Goal: Information Seeking & Learning: Learn about a topic

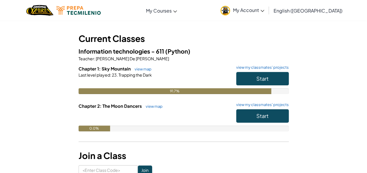
scroll to position [25, 0]
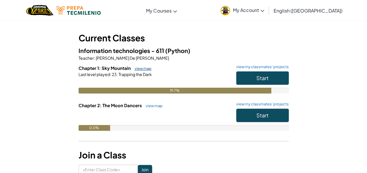
click at [145, 69] on link "view map" at bounding box center [142, 68] width 20 height 5
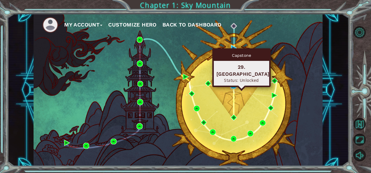
click at [233, 85] on img at bounding box center [234, 86] width 6 height 6
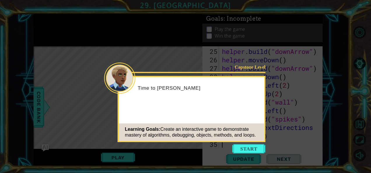
scroll to position [271, 0]
click at [249, 151] on button "Start" at bounding box center [248, 148] width 33 height 9
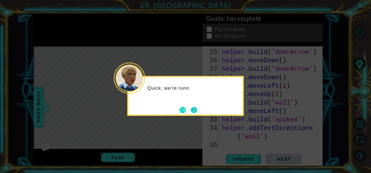
click at [193, 107] on button "Next" at bounding box center [193, 110] width 7 height 7
click at [193, 107] on button "Next" at bounding box center [194, 110] width 11 height 11
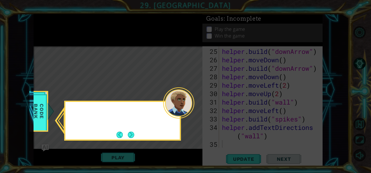
click at [193, 107] on div at bounding box center [178, 103] width 31 height 31
click at [135, 131] on button "Next" at bounding box center [131, 135] width 11 height 11
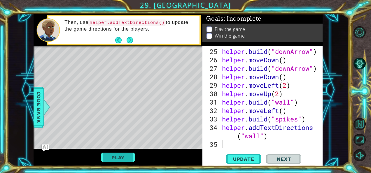
click at [127, 154] on button "Play" at bounding box center [118, 157] width 34 height 11
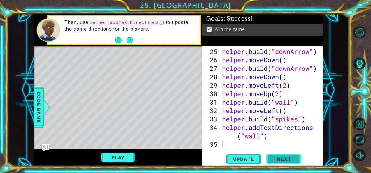
click at [288, 156] on span "Next" at bounding box center [284, 158] width 26 height 6
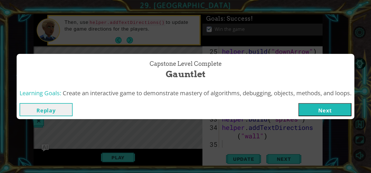
click at [322, 112] on button "Next" at bounding box center [325, 109] width 53 height 13
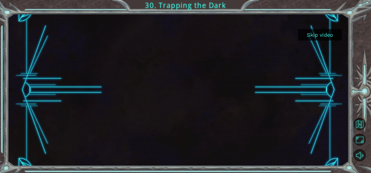
click at [309, 33] on button "Skip video" at bounding box center [320, 34] width 44 height 11
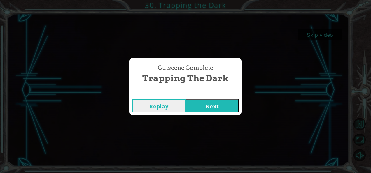
click at [198, 106] on button "Next" at bounding box center [212, 105] width 53 height 13
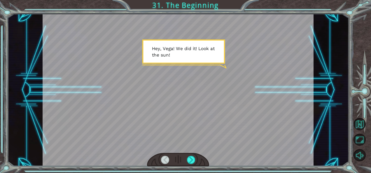
click at [197, 125] on div at bounding box center [178, 90] width 271 height 153
click at [193, 156] on div at bounding box center [191, 160] width 8 height 8
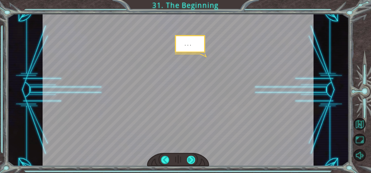
click at [193, 156] on div at bounding box center [191, 160] width 8 height 8
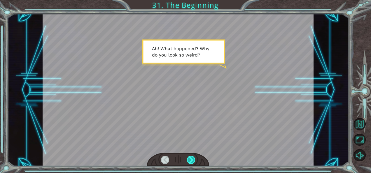
click at [193, 156] on div at bounding box center [191, 160] width 8 height 8
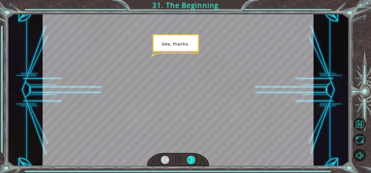
click at [193, 156] on div at bounding box center [191, 160] width 8 height 8
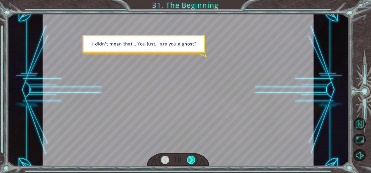
click at [193, 156] on div at bounding box center [191, 160] width 8 height 8
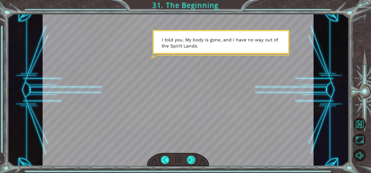
click at [193, 156] on div at bounding box center [191, 160] width 8 height 8
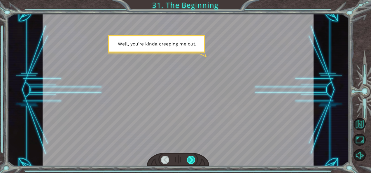
click at [193, 156] on div at bounding box center [191, 160] width 8 height 8
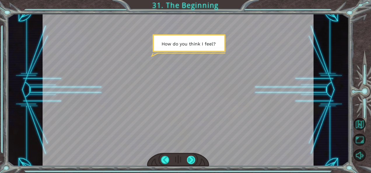
click at [193, 156] on div at bounding box center [191, 160] width 8 height 8
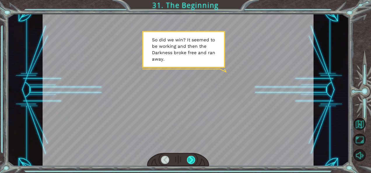
click at [193, 156] on div at bounding box center [191, 160] width 8 height 8
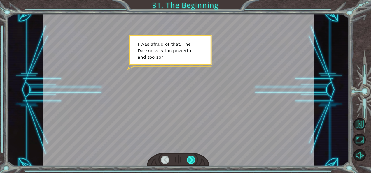
click at [193, 156] on div at bounding box center [191, 160] width 8 height 8
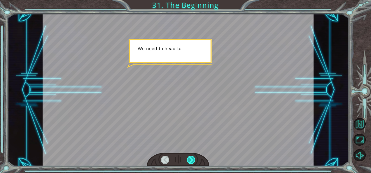
click at [193, 156] on div at bounding box center [191, 160] width 8 height 8
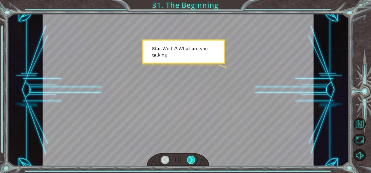
click at [193, 156] on div at bounding box center [191, 160] width 8 height 8
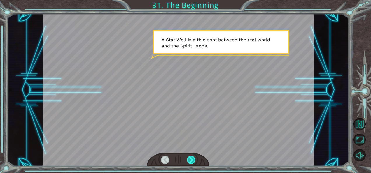
click at [193, 156] on div at bounding box center [191, 160] width 8 height 8
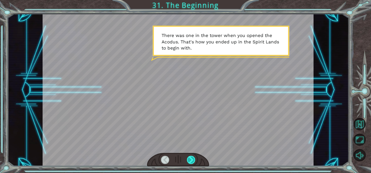
click at [193, 156] on div at bounding box center [191, 160] width 8 height 8
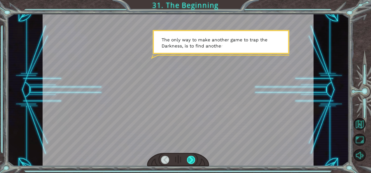
click at [193, 156] on div at bounding box center [191, 160] width 8 height 8
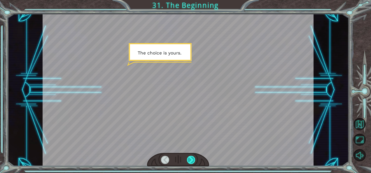
click at [193, 156] on div at bounding box center [191, 160] width 8 height 8
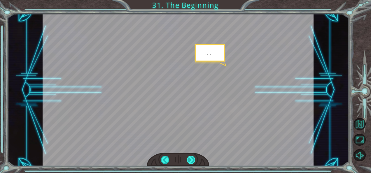
click at [193, 156] on div at bounding box center [191, 160] width 8 height 8
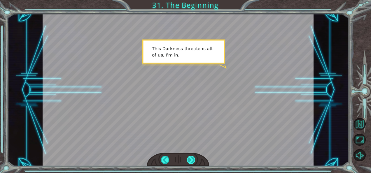
click at [193, 158] on div at bounding box center [191, 160] width 8 height 8
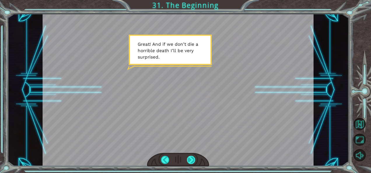
click at [193, 158] on div at bounding box center [191, 160] width 8 height 8
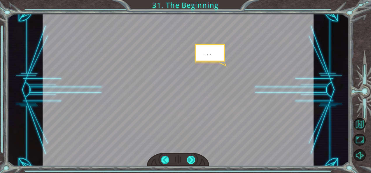
click at [193, 158] on div at bounding box center [191, 160] width 8 height 8
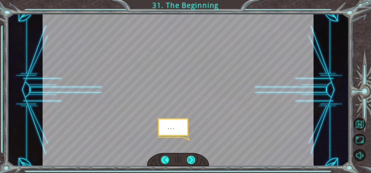
click at [193, 158] on div at bounding box center [191, 160] width 8 height 8
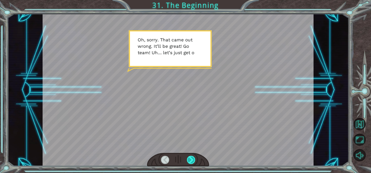
click at [193, 158] on div at bounding box center [191, 160] width 8 height 8
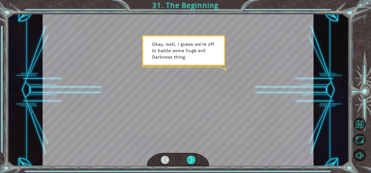
click at [193, 158] on div at bounding box center [191, 160] width 8 height 8
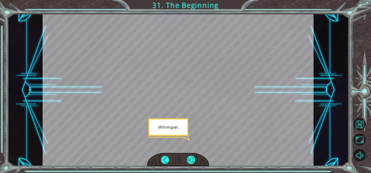
click at [193, 158] on div at bounding box center [191, 160] width 8 height 8
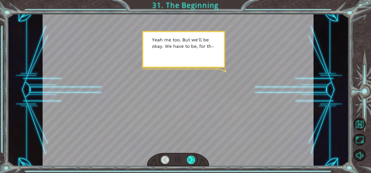
click at [193, 158] on div at bounding box center [191, 160] width 8 height 8
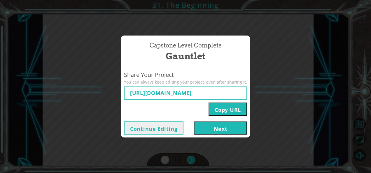
type input "[URL][DOMAIN_NAME]"
click at [217, 129] on button "Next" at bounding box center [220, 128] width 53 height 13
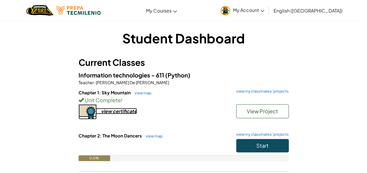
click at [117, 111] on div "view certificate" at bounding box center [119, 111] width 36 height 6
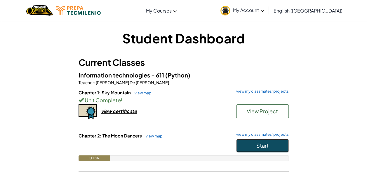
click at [245, 149] on button "Start" at bounding box center [262, 145] width 53 height 13
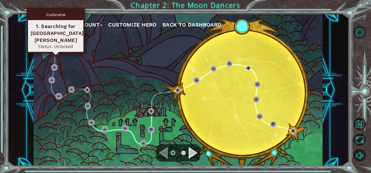
click at [58, 55] on img at bounding box center [56, 52] width 6 height 6
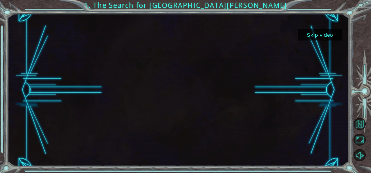
click at [321, 38] on button "Skip video" at bounding box center [320, 34] width 44 height 11
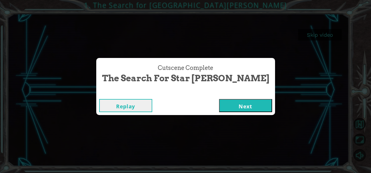
click at [219, 103] on button "Next" at bounding box center [245, 105] width 53 height 13
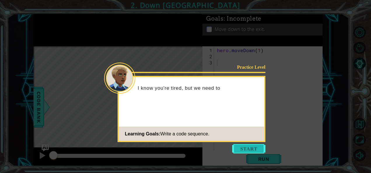
click at [254, 149] on button "Start" at bounding box center [248, 148] width 33 height 9
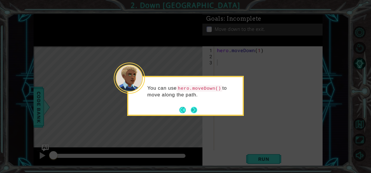
click at [194, 107] on button "Next" at bounding box center [194, 110] width 6 height 6
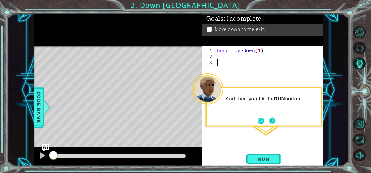
click at [274, 121] on button "Next" at bounding box center [272, 121] width 11 height 11
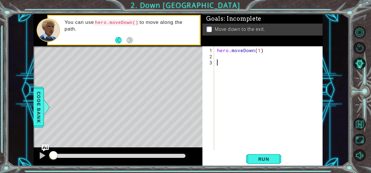
click at [219, 58] on div "hero . moveDown ( 1 )" at bounding box center [270, 105] width 109 height 116
click at [258, 52] on div "hero . moveDown ( 1 )" at bounding box center [270, 105] width 109 height 116
type textarea "hero.moveDown(2)"
click at [261, 156] on span "Run" at bounding box center [263, 159] width 23 height 6
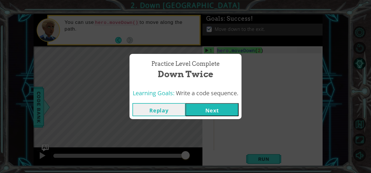
click at [217, 111] on button "Next" at bounding box center [212, 109] width 53 height 13
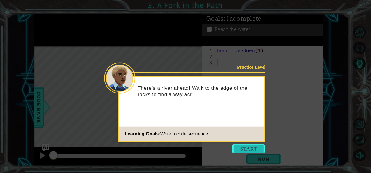
click at [246, 149] on button "Start" at bounding box center [248, 148] width 33 height 9
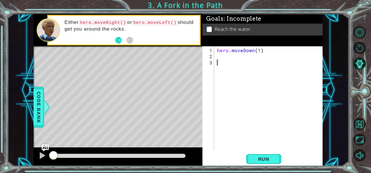
click at [224, 57] on div "hero . moveDown ( 1 )" at bounding box center [270, 105] width 109 height 116
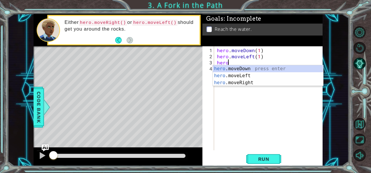
scroll to position [0, 0]
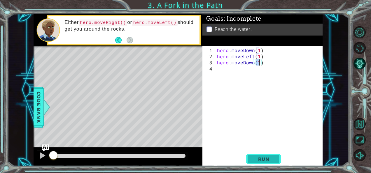
type textarea "hero.moveDown(1)"
click at [264, 158] on span "Run" at bounding box center [263, 159] width 23 height 6
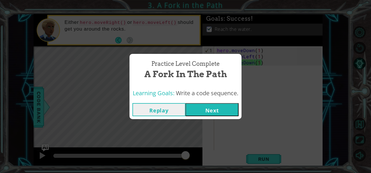
click at [212, 107] on button "Next" at bounding box center [212, 109] width 53 height 13
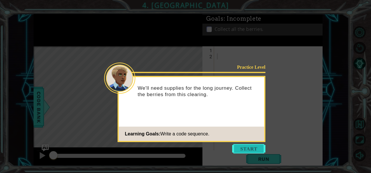
click at [245, 147] on button "Start" at bounding box center [248, 148] width 33 height 9
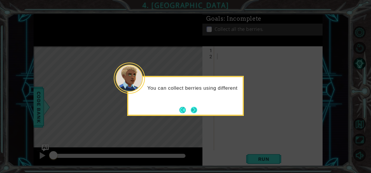
click at [198, 106] on button "Next" at bounding box center [194, 110] width 11 height 11
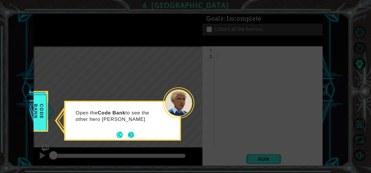
click at [128, 131] on button "Next" at bounding box center [131, 135] width 9 height 9
click at [128, 131] on footer at bounding box center [125, 135] width 18 height 9
click at [130, 132] on button "Next" at bounding box center [131, 135] width 7 height 7
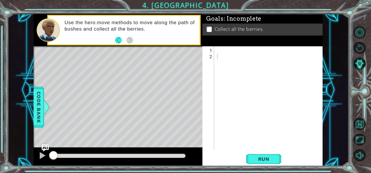
click at [216, 50] on div "1 2 ההההההההההההההההההההההההההההההההההההההההההההההההההההההההההההההההההההההההההה…" at bounding box center [262, 98] width 119 height 104
click at [216, 50] on div at bounding box center [270, 105] width 109 height 116
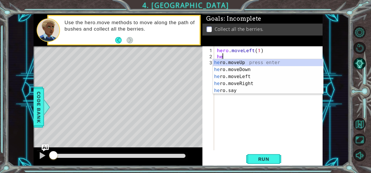
type textarea "h"
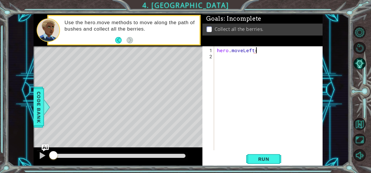
scroll to position [0, 2]
type textarea "hero.moveLeft(2)"
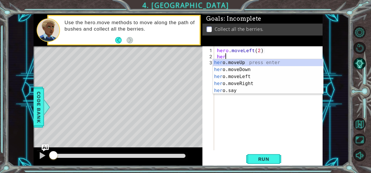
scroll to position [0, 0]
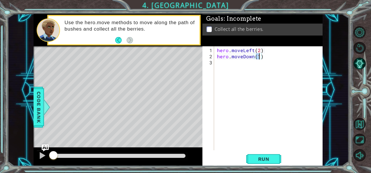
type textarea "hero.moveDown(2)"
type textarea "hero.moveRight(2)"
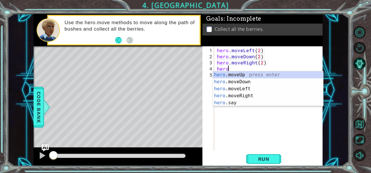
scroll to position [0, 0]
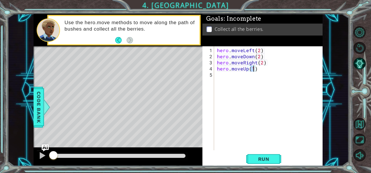
type textarea "hero.moveUp(2)"
click at [265, 163] on button "Run" at bounding box center [263, 159] width 35 height 12
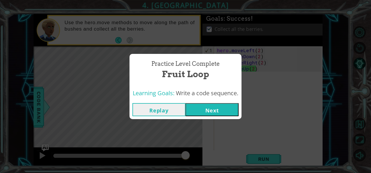
click at [200, 111] on button "Next" at bounding box center [212, 109] width 53 height 13
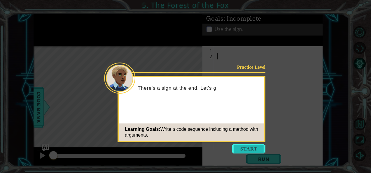
click at [244, 149] on button "Start" at bounding box center [248, 148] width 33 height 9
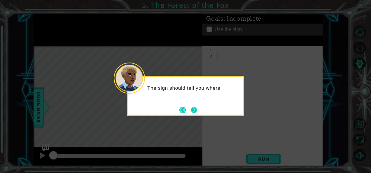
click at [189, 111] on button "Next" at bounding box center [194, 110] width 11 height 11
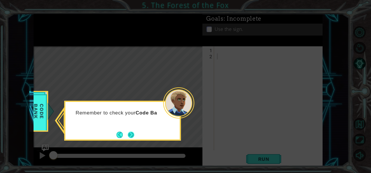
click at [134, 138] on button "Next" at bounding box center [131, 135] width 10 height 10
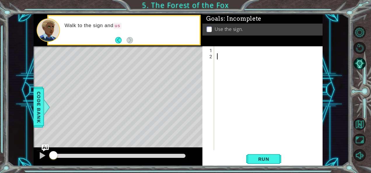
click at [228, 48] on div at bounding box center [270, 105] width 109 height 116
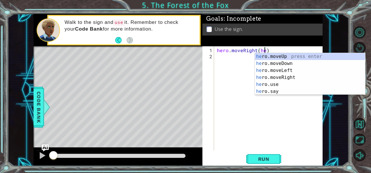
scroll to position [0, 3]
type textarea "hero.moveRight()"
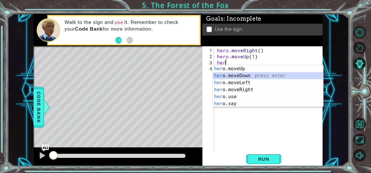
scroll to position [0, 0]
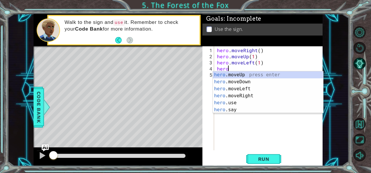
type textarea "hero.moveUp(1)"
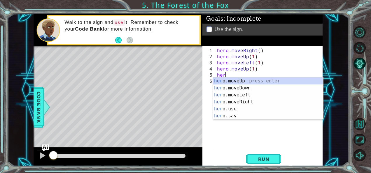
scroll to position [0, 0]
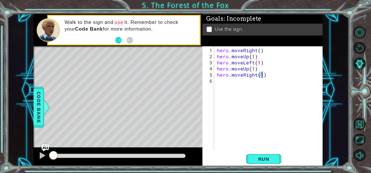
type textarea "hero.moveRight(2)"
click at [257, 158] on span "Run" at bounding box center [263, 159] width 23 height 6
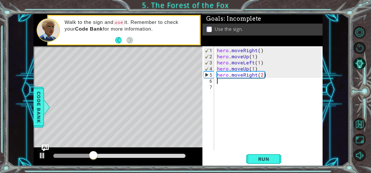
click at [220, 85] on div "hero . moveRight ( ) hero . moveUp ( 1 ) hero . moveLeft ( 1 ) hero . moveUp ( …" at bounding box center [270, 105] width 109 height 116
click at [220, 80] on div "hero . moveRight ( ) hero . moveUp ( 1 ) hero . moveLeft ( 1 ) hero . moveUp ( …" at bounding box center [270, 105] width 109 height 116
click at [223, 85] on div "hero . moveRight ( ) hero . moveUp ( 1 ) hero . moveLeft ( 1 ) hero . moveUp ( …" at bounding box center [270, 105] width 109 height 116
click at [221, 82] on div "hero . moveRight ( ) hero . moveUp ( 1 ) hero . moveLeft ( 1 ) hero . moveUp ( …" at bounding box center [270, 105] width 109 height 116
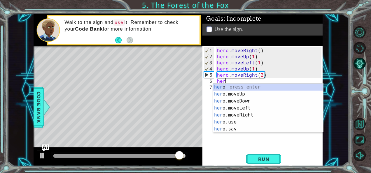
scroll to position [0, 0]
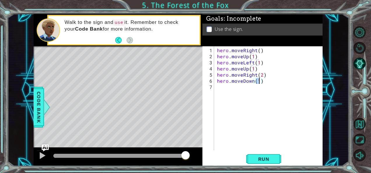
type textarea "hero.moveDown(1)"
click at [267, 160] on span "Run" at bounding box center [263, 159] width 23 height 6
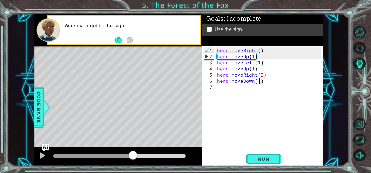
click at [133, 155] on div at bounding box center [119, 156] width 132 height 4
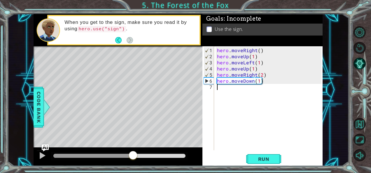
click at [243, 90] on div "hero . moveRight ( ) hero . moveUp ( 1 ) hero . moveLeft ( 1 ) hero . moveUp ( …" at bounding box center [270, 105] width 109 height 116
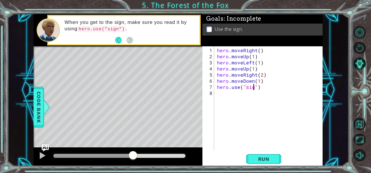
scroll to position [0, 2]
type textarea "hero.use("sign")"
click at [262, 156] on span "Run" at bounding box center [263, 159] width 23 height 6
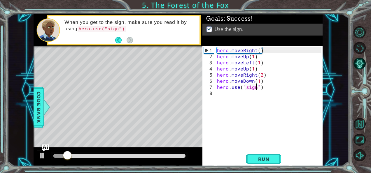
click at [157, 158] on div at bounding box center [119, 156] width 132 height 4
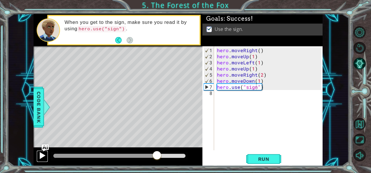
click at [40, 154] on div at bounding box center [43, 156] width 8 height 8
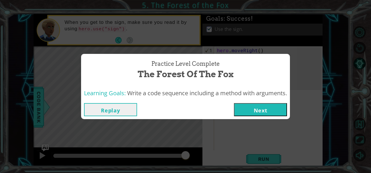
click at [270, 107] on button "Next" at bounding box center [260, 109] width 53 height 13
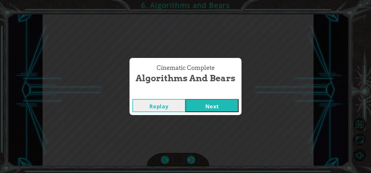
click at [214, 103] on button "Next" at bounding box center [212, 105] width 53 height 13
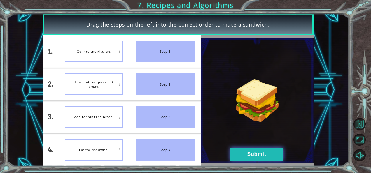
click at [250, 149] on button "Submit" at bounding box center [256, 154] width 53 height 13
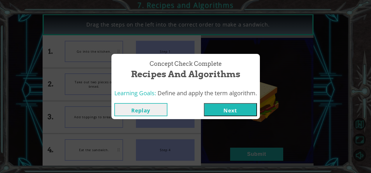
click at [220, 112] on button "Next" at bounding box center [230, 109] width 53 height 13
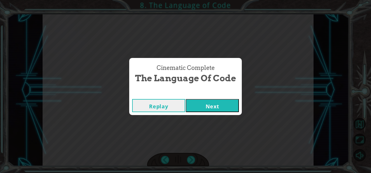
click at [208, 104] on button "Next" at bounding box center [212, 105] width 53 height 13
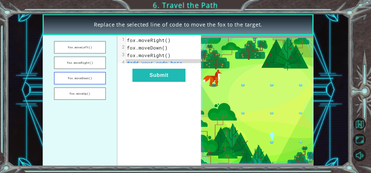
click at [81, 79] on button "fox.moveDown()" at bounding box center [80, 78] width 52 height 13
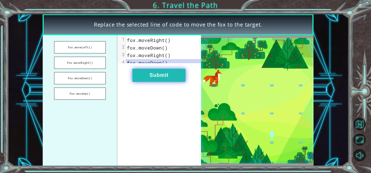
click at [146, 77] on button "Submit" at bounding box center [158, 75] width 53 height 13
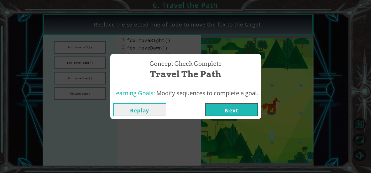
click at [229, 110] on button "Next" at bounding box center [231, 109] width 53 height 13
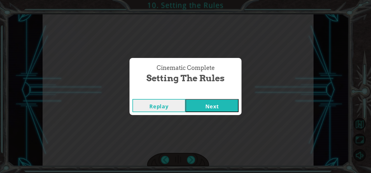
click at [208, 104] on button "Next" at bounding box center [212, 105] width 53 height 13
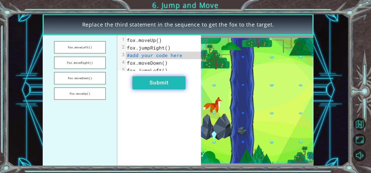
click at [164, 90] on button "Submit" at bounding box center [158, 82] width 53 height 13
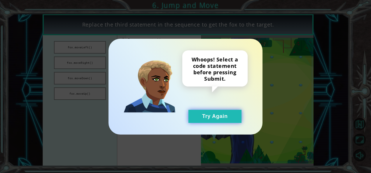
click at [207, 122] on button "Try Again" at bounding box center [215, 116] width 53 height 13
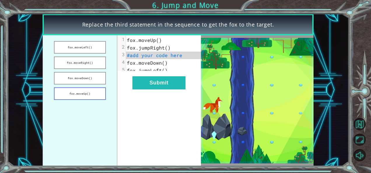
click at [89, 90] on button "fox.moveUp()" at bounding box center [80, 94] width 52 height 13
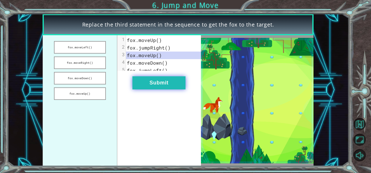
click at [149, 90] on button "Submit" at bounding box center [158, 82] width 53 height 13
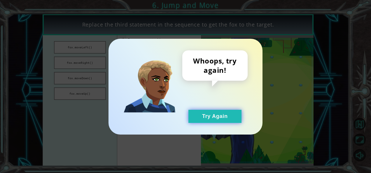
click at [200, 111] on button "Try Again" at bounding box center [215, 116] width 53 height 13
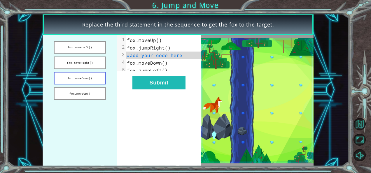
click at [86, 80] on button "fox.moveDown()" at bounding box center [80, 78] width 52 height 13
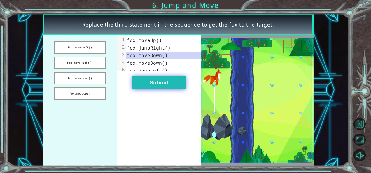
click at [147, 88] on button "Submit" at bounding box center [158, 82] width 53 height 13
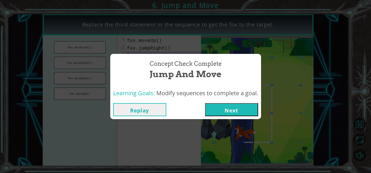
click at [236, 110] on button "Next" at bounding box center [231, 109] width 53 height 13
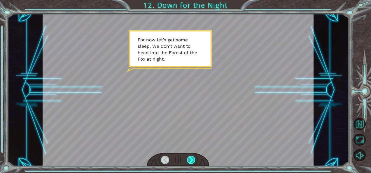
click at [191, 157] on div at bounding box center [191, 160] width 8 height 8
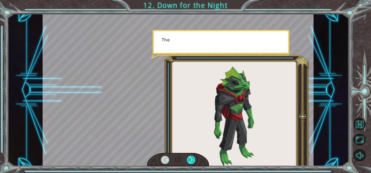
click at [191, 157] on div at bounding box center [191, 160] width 8 height 8
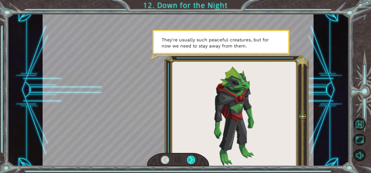
click at [191, 157] on div at bounding box center [191, 160] width 8 height 8
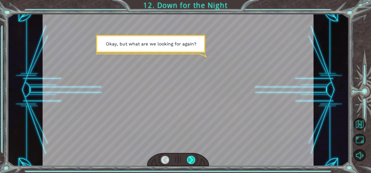
click at [191, 157] on div at bounding box center [191, 160] width 8 height 8
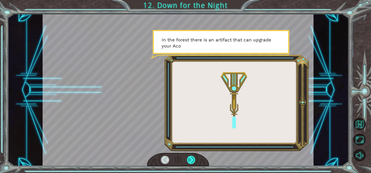
click at [191, 157] on div at bounding box center [191, 160] width 8 height 8
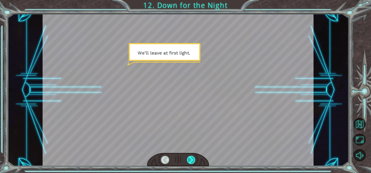
click at [191, 157] on div at bounding box center [191, 160] width 8 height 8
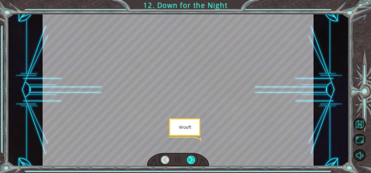
click at [191, 157] on div at bounding box center [191, 160] width 8 height 8
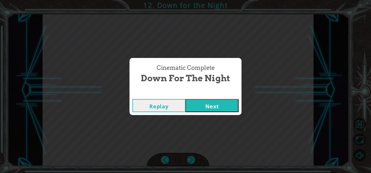
click at [210, 102] on button "Next" at bounding box center [212, 105] width 53 height 13
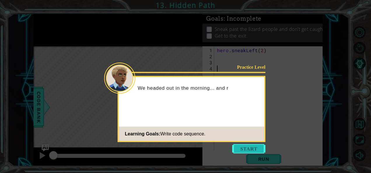
click at [246, 151] on button "Start" at bounding box center [248, 148] width 33 height 9
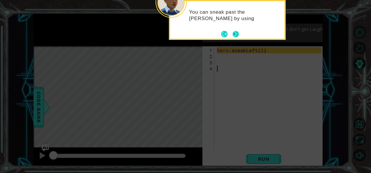
click at [237, 37] on button "Next" at bounding box center [236, 34] width 6 height 6
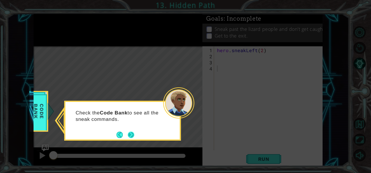
click at [132, 131] on footer at bounding box center [125, 135] width 18 height 9
click at [132, 131] on button "Next" at bounding box center [131, 135] width 8 height 8
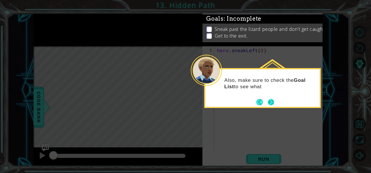
click at [271, 106] on footer at bounding box center [266, 102] width 18 height 9
click at [272, 102] on button "Next" at bounding box center [271, 102] width 11 height 11
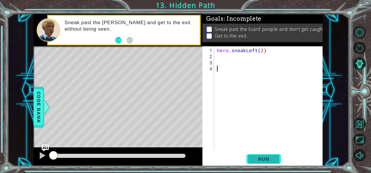
click at [265, 160] on span "Run" at bounding box center [263, 159] width 23 height 6
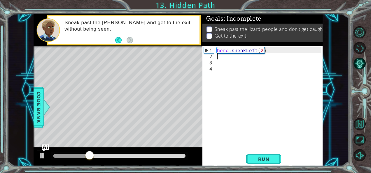
click at [226, 57] on div "hero . sneakLeft ( 2 )" at bounding box center [270, 105] width 109 height 116
type textarea "hero.sneakUp(2)"
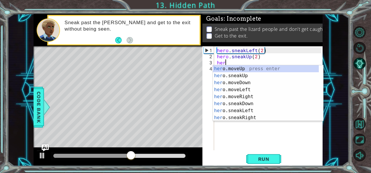
scroll to position [0, 0]
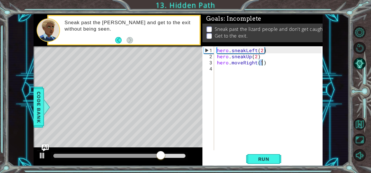
type textarea "hero.moveRight(2)"
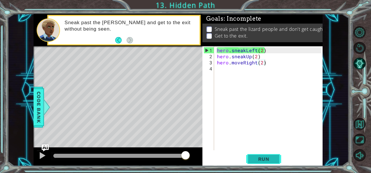
click at [259, 158] on span "Run" at bounding box center [263, 159] width 23 height 6
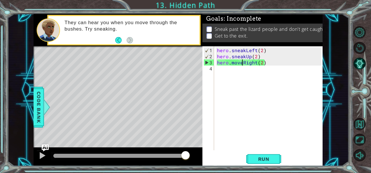
click at [243, 62] on div "hero . sneakLeft ( 2 ) hero . sneakUp ( 2 ) hero . moveRight ( 2 )" at bounding box center [270, 105] width 109 height 116
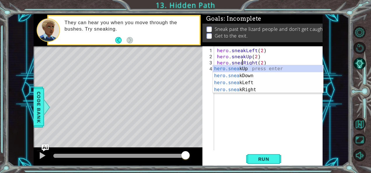
scroll to position [0, 1]
type textarea "hero.sneakRight(2)"
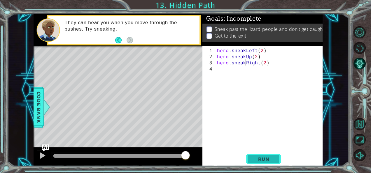
click at [269, 160] on span "Run" at bounding box center [263, 159] width 23 height 6
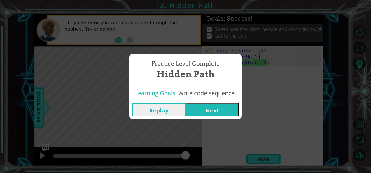
click at [205, 114] on button "Next" at bounding box center [212, 109] width 53 height 13
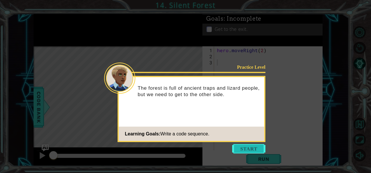
click at [252, 150] on button "Start" at bounding box center [248, 148] width 33 height 9
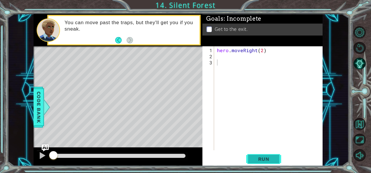
click at [259, 156] on span "Run" at bounding box center [263, 159] width 23 height 6
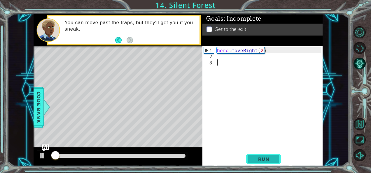
click at [259, 156] on span "Run" at bounding box center [263, 159] width 23 height 6
click at [225, 59] on div "hero . moveRight ( 2 )" at bounding box center [270, 105] width 109 height 116
click at [217, 56] on div "hero . moveRight ( 2 )" at bounding box center [270, 105] width 109 height 116
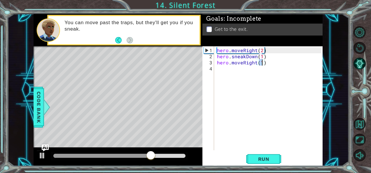
scroll to position [0, 2]
type textarea "hero.moveRight(2)"
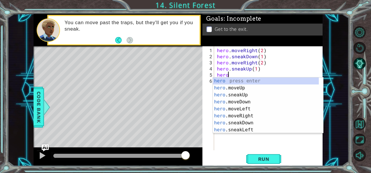
scroll to position [0, 0]
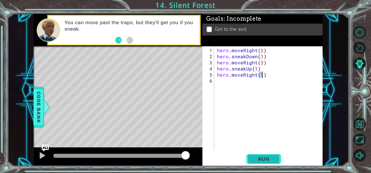
click at [266, 157] on span "Run" at bounding box center [263, 159] width 23 height 6
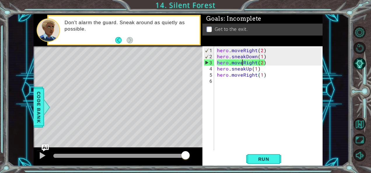
click at [243, 64] on div "hero . moveRight ( 2 ) hero . sneakDown ( 1 ) hero . moveRight ( 2 ) hero . sne…" at bounding box center [270, 105] width 109 height 116
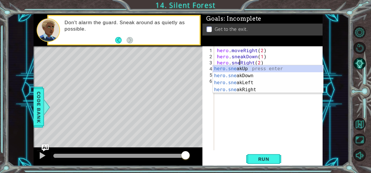
scroll to position [0, 1]
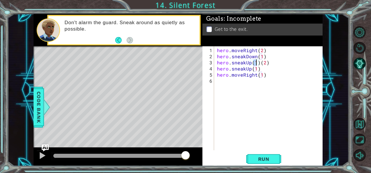
click at [257, 64] on div "hero . moveRight ( 2 ) hero . sneakDown ( 1 ) hero . sneakUp ( 1 ) ( 2 ) hero .…" at bounding box center [269, 98] width 106 height 104
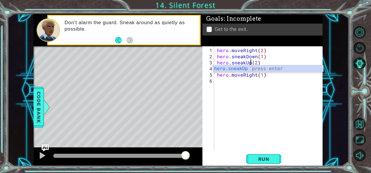
scroll to position [0, 2]
click at [256, 161] on span "Run" at bounding box center [263, 159] width 23 height 6
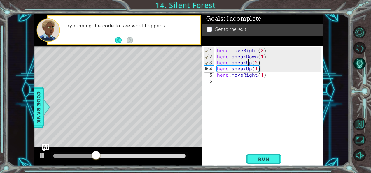
click at [249, 62] on div "hero . moveRight ( 2 ) hero . sneakDown ( 1 ) hero . sneakUp ( 2 ) hero . sneak…" at bounding box center [270, 105] width 109 height 116
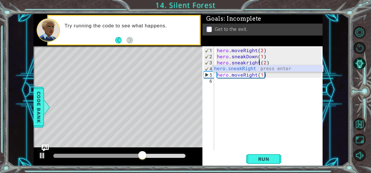
click at [246, 68] on div "hero.sneakRight press enter" at bounding box center [268, 75] width 111 height 21
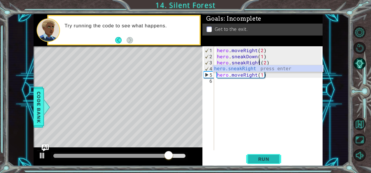
type textarea "hero.sneakRight(2)"
click at [256, 156] on button "Run" at bounding box center [263, 159] width 35 height 12
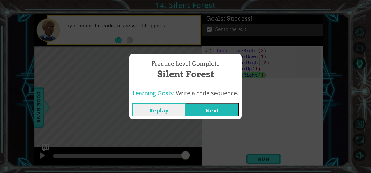
click at [208, 112] on button "Next" at bounding box center [212, 109] width 53 height 13
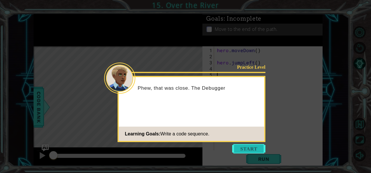
click at [248, 147] on button "Start" at bounding box center [248, 148] width 33 height 9
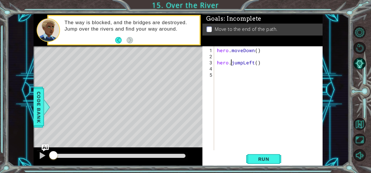
click at [230, 59] on div "hero . moveDown ( ) hero . jumpLeft ( )" at bounding box center [270, 105] width 109 height 116
type textarea "hero.jumpLeft()"
click at [217, 62] on div "hero . moveDown ( ) hero . jumpLeft ( )" at bounding box center [270, 105] width 109 height 116
click at [218, 64] on div "hero . moveDown ( ) hero . jumpLeft ( )" at bounding box center [270, 105] width 109 height 116
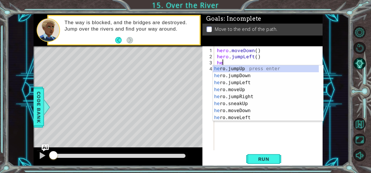
scroll to position [0, 0]
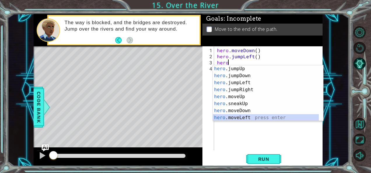
click at [248, 115] on div "hero .jumpUp press enter hero .jumpDown press enter hero .jumpLeft press enter …" at bounding box center [266, 100] width 106 height 70
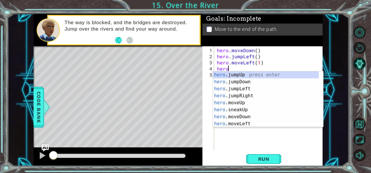
type textarea "hero"
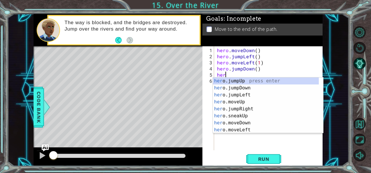
type textarea "hero"
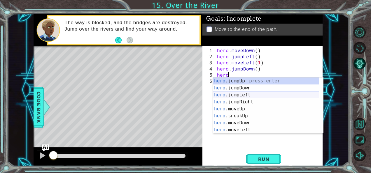
click at [238, 95] on div "hero .jumpUp press enter hero .jumpDown press enter hero .jumpLeft press enter …" at bounding box center [266, 113] width 106 height 70
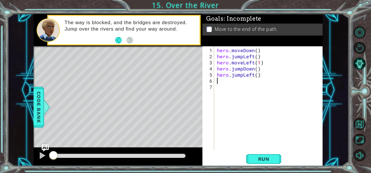
scroll to position [0, 0]
click at [253, 76] on div "hero . moveDown ( ) hero . jumpLeft ( ) hero . moveLeft ( 1 ) hero . jumpDown (…" at bounding box center [270, 105] width 109 height 116
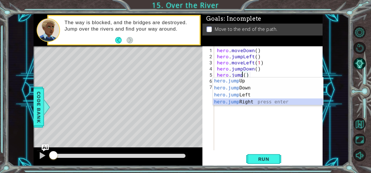
click at [246, 102] on div "hero.jump Up press enter hero.jump Down press enter hero.jump Left press enter …" at bounding box center [268, 99] width 111 height 42
type textarea "hero.jumpRight"
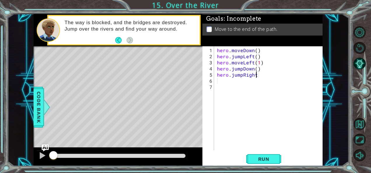
click at [241, 85] on div "hero . moveDown ( ) hero . jumpLeft ( ) hero . moveLeft ( 1 ) hero . jumpDown (…" at bounding box center [270, 105] width 109 height 116
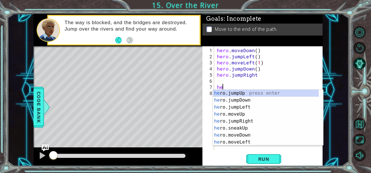
type textarea "h"
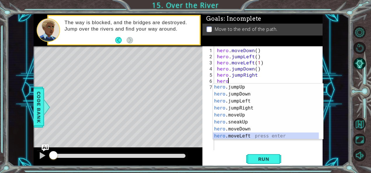
scroll to position [7, 0]
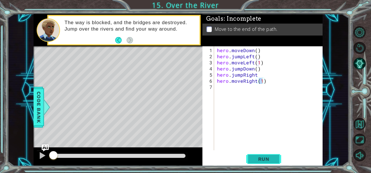
click at [265, 161] on span "Run" at bounding box center [263, 159] width 23 height 6
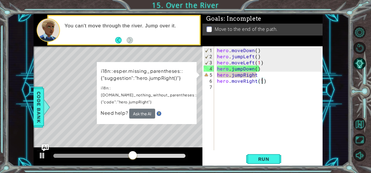
click at [259, 76] on div "hero . moveDown ( ) hero . jumpLeft ( ) hero . moveLeft ( 1 ) hero . jumpDown (…" at bounding box center [270, 105] width 109 height 116
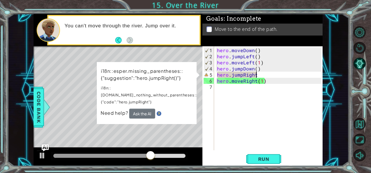
scroll to position [0, 2]
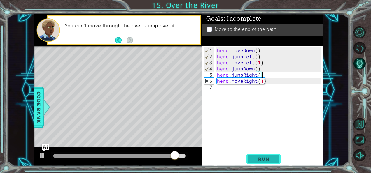
type textarea "hero.jumpRight()"
click at [267, 158] on span "Run" at bounding box center [263, 159] width 23 height 6
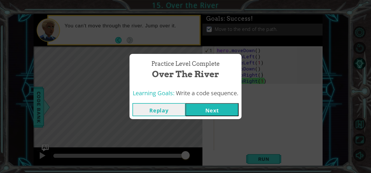
click at [207, 107] on button "Next" at bounding box center [212, 109] width 53 height 13
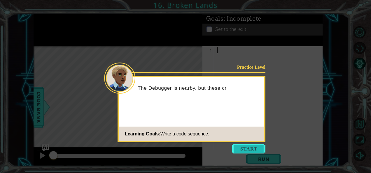
click at [242, 149] on button "Start" at bounding box center [248, 148] width 33 height 9
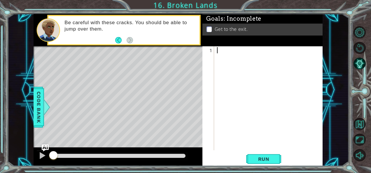
click at [228, 49] on div at bounding box center [270, 105] width 109 height 116
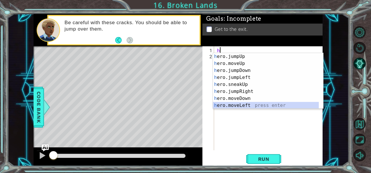
scroll to position [7, 0]
type textarea "hero.moveRight(1)"
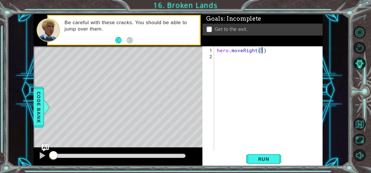
click at [243, 57] on div "hero . moveRight ( 1 )" at bounding box center [270, 105] width 109 height 116
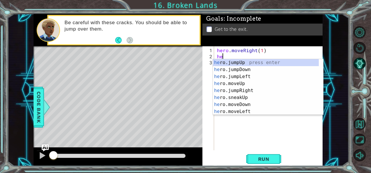
type textarea "hero"
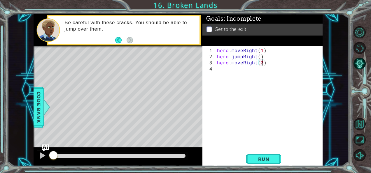
scroll to position [0, 2]
type textarea "hero.moveRight(1)"
click at [262, 161] on span "Run" at bounding box center [263, 159] width 23 height 6
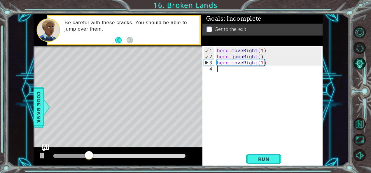
click at [229, 71] on div "hero . moveRight ( 1 ) hero . jumpRight ( ) hero . moveRight ( 1 )" at bounding box center [270, 105] width 109 height 116
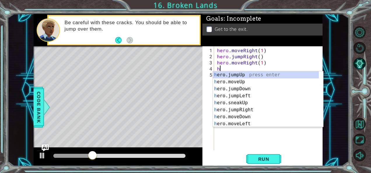
type textarea "he"
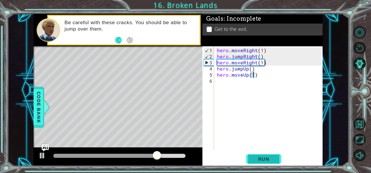
type textarea "hero.moveUp(1)"
click at [262, 157] on span "Run" at bounding box center [263, 159] width 23 height 6
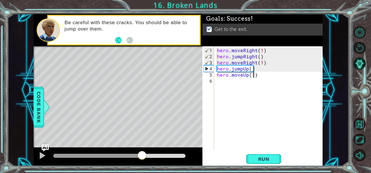
click at [142, 158] on div at bounding box center [119, 156] width 132 height 4
click at [135, 160] on div at bounding box center [119, 156] width 137 height 8
click at [127, 153] on div at bounding box center [119, 156] width 137 height 8
click at [129, 155] on div at bounding box center [91, 156] width 76 height 4
click at [39, 159] on div at bounding box center [43, 156] width 8 height 8
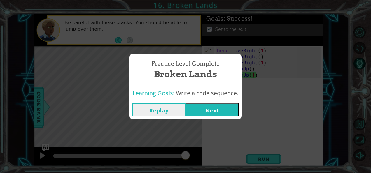
click at [205, 111] on button "Next" at bounding box center [212, 109] width 53 height 13
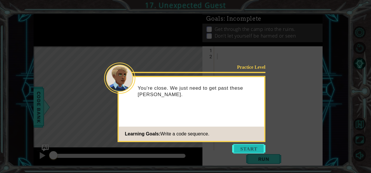
click at [240, 145] on button "Start" at bounding box center [248, 148] width 33 height 9
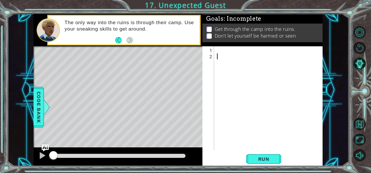
click at [216, 52] on div at bounding box center [270, 105] width 109 height 116
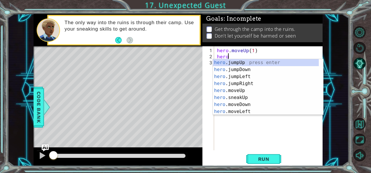
type textarea "hero"
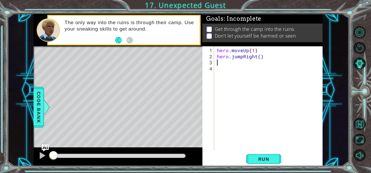
click at [222, 61] on div "hero . moveUp ( 1 ) hero . jumpRight ( )" at bounding box center [270, 105] width 109 height 116
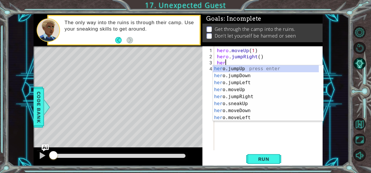
type textarea "herp"
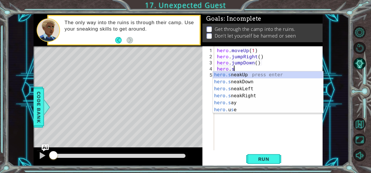
scroll to position [0, 1]
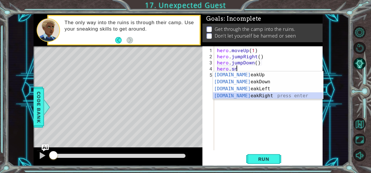
type textarea "hero.sneakRight(1)"
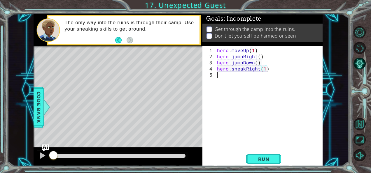
click at [236, 80] on div "hero . moveUp ( 1 ) hero . jumpRight ( ) hero . jumpDown ( ) hero . sneakRight …" at bounding box center [270, 105] width 109 height 116
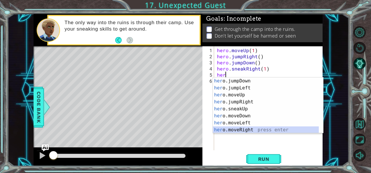
scroll to position [21, 0]
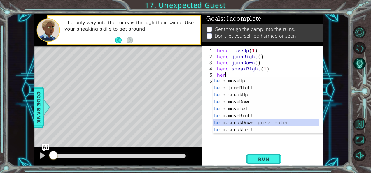
type textarea "hero.sneakDown(1)"
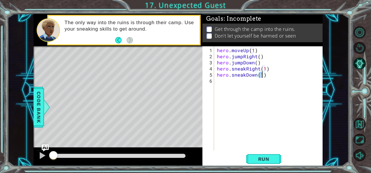
click at [236, 80] on div "hero . moveUp ( 1 ) hero . jumpRight ( ) hero . jumpDown ( ) hero . sneakRight …" at bounding box center [270, 105] width 109 height 116
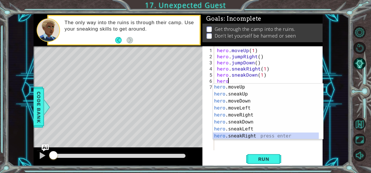
scroll to position [28, 0]
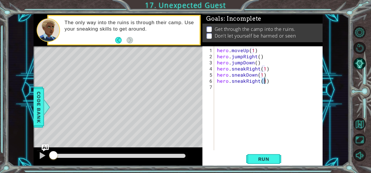
type textarea "hero.sneakRight(2)"
click at [246, 88] on div "hero . moveUp ( 1 ) hero . jumpRight ( ) hero . jumpDown ( ) hero . sneakRight …" at bounding box center [270, 105] width 109 height 116
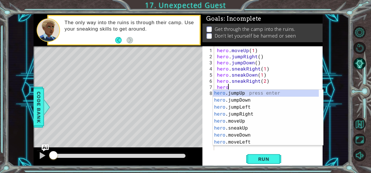
scroll to position [0, 0]
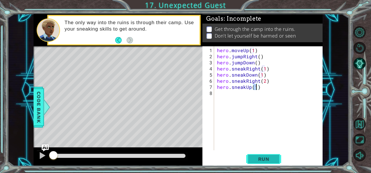
type textarea "hero.sneakUp(1)"
click at [271, 160] on span "Run" at bounding box center [263, 159] width 23 height 6
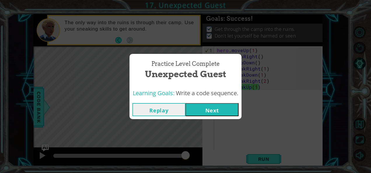
click at [203, 108] on button "Next" at bounding box center [212, 109] width 53 height 13
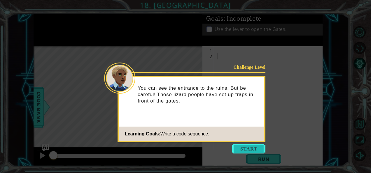
click at [249, 145] on button "Start" at bounding box center [248, 148] width 33 height 9
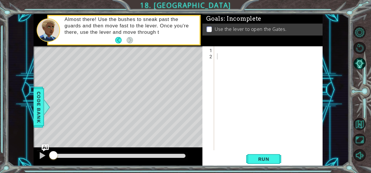
click at [215, 50] on div "1 2 ההההההההההההההההההההההההההההההההההההההההההההההההההההההההההההההההההההההההההה…" at bounding box center [262, 98] width 119 height 104
click at [218, 50] on div at bounding box center [270, 105] width 109 height 116
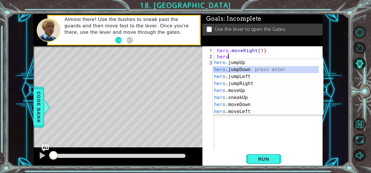
scroll to position [0, 0]
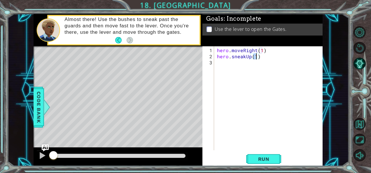
type textarea "hero.sneakUp(2)"
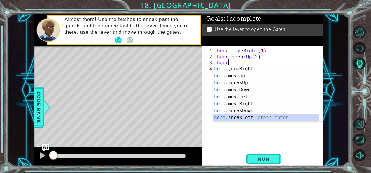
scroll to position [28, 0]
type textarea "hero.sneakRight(1)"
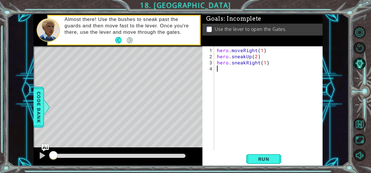
click at [231, 72] on div "hero . moveRight ( 1 ) hero . sneakUp ( 2 ) hero . sneakRight ( 1 )" at bounding box center [270, 105] width 109 height 116
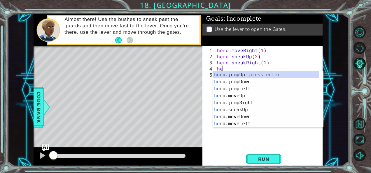
scroll to position [0, 0]
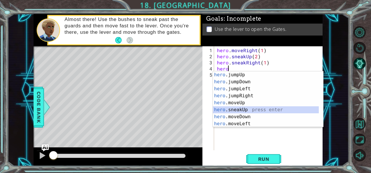
type textarea "hero.sneakUp(1)"
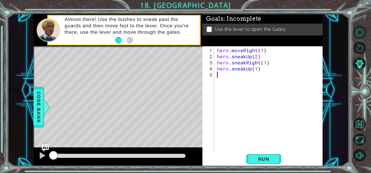
click at [230, 76] on div "hero . moveRight ( 1 ) hero . sneakUp ( 2 ) hero . sneakRight ( 1 ) hero . snea…" at bounding box center [270, 105] width 109 height 116
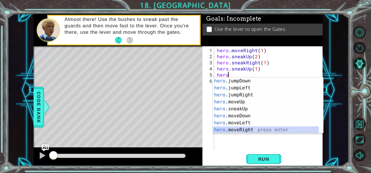
scroll to position [7, 0]
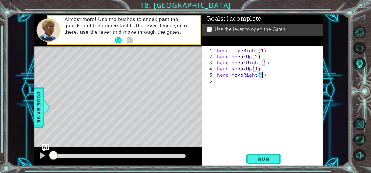
type textarea "hero.moveRight(2)"
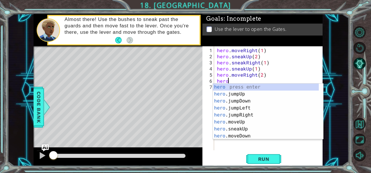
scroll to position [0, 0]
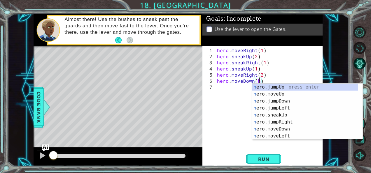
type textarea "hero.moveDown()"
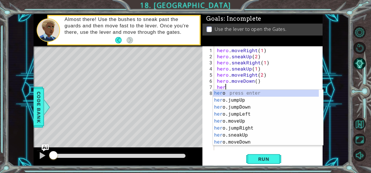
scroll to position [0, 0]
type textarea "hero"
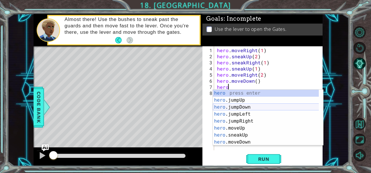
click at [242, 107] on div "hero press enter hero .jumpUp press enter hero .jumpDown press enter hero .jump…" at bounding box center [266, 125] width 106 height 70
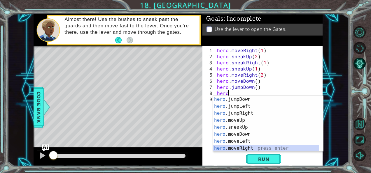
scroll to position [14, 0]
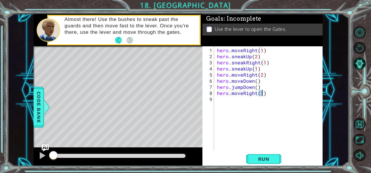
type textarea "hero.moveRight(2)"
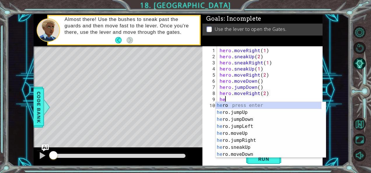
scroll to position [0, 0]
type textarea "hero"
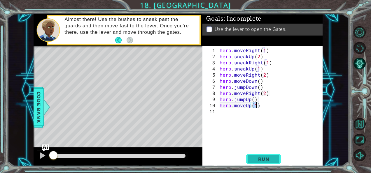
type textarea "hero.moveUp(1)"
click at [262, 164] on button "Run" at bounding box center [263, 159] width 35 height 12
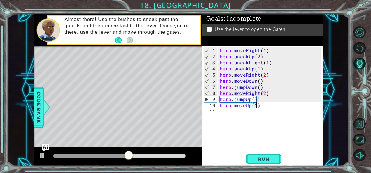
click at [74, 155] on div at bounding box center [90, 156] width 75 height 4
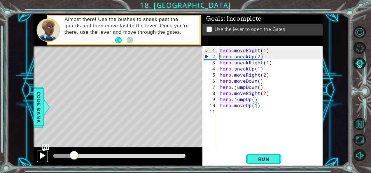
click at [44, 154] on div at bounding box center [43, 156] width 8 height 8
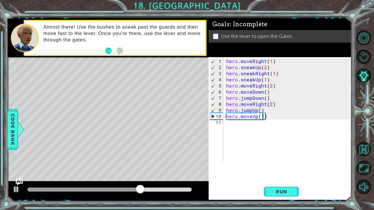
click at [255, 123] on div "hero . moveRight ( 1 ) hero . sneakUp ( 2 ) hero . sneakRight ( 1 ) hero . snea…" at bounding box center [289, 116] width 128 height 116
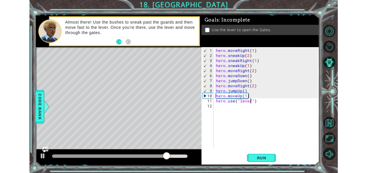
scroll to position [0, 3]
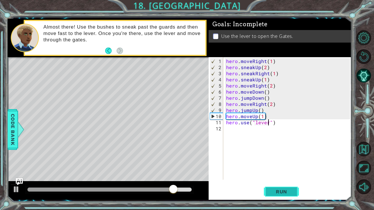
type textarea "hero.use("lever")"
click at [281, 173] on span "Run" at bounding box center [281, 192] width 23 height 6
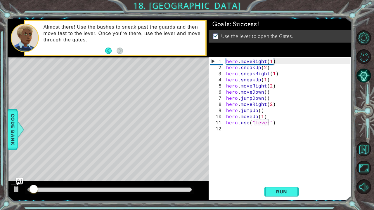
click at [168, 173] on div at bounding box center [109, 190] width 169 height 8
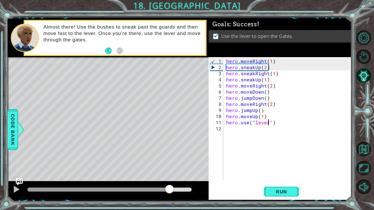
click at [169, 173] on div at bounding box center [109, 190] width 164 height 4
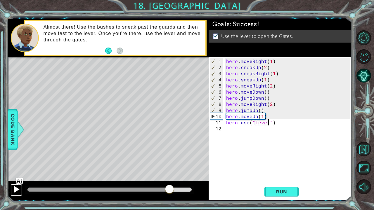
click at [20, 173] on button at bounding box center [17, 190] width 12 height 12
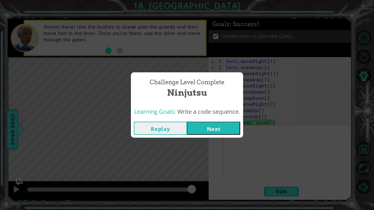
click at [201, 135] on button "Next" at bounding box center [213, 128] width 53 height 13
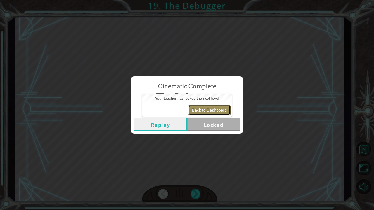
click at [209, 113] on button "Back to Dashboard" at bounding box center [209, 110] width 42 height 10
